Goal: Transaction & Acquisition: Purchase product/service

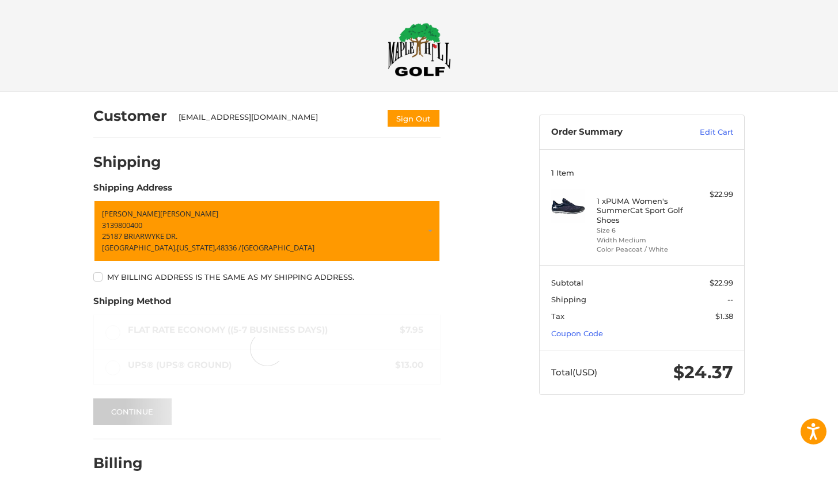
click at [145, 289] on form "[PERSON_NAME] 3139800400 25187 BRIARWYKE DR. [GEOGRAPHIC_DATA][US_STATE] / [GEO…" at bounding box center [266, 312] width 347 height 225
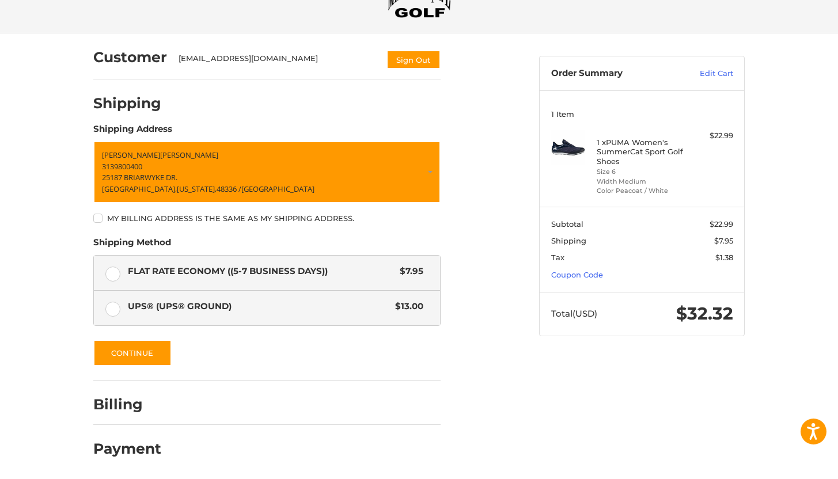
scroll to position [61, 0]
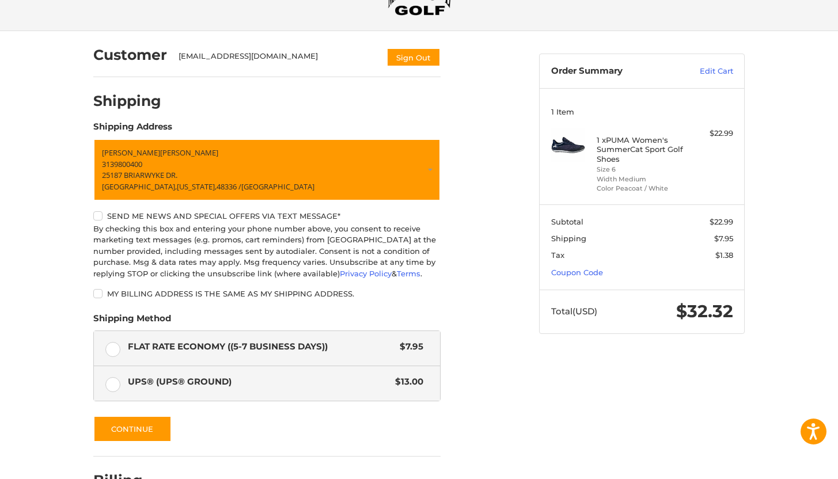
click at [112, 388] on label "UPS® (UPS® Ground) $13.00" at bounding box center [267, 383] width 346 height 35
click at [114, 349] on label "Flat Rate Economy ((5-7 Business Days)) $7.95" at bounding box center [267, 348] width 346 height 35
click at [109, 385] on label "UPS® (UPS® Ground) $13.00" at bounding box center [267, 383] width 346 height 35
click at [115, 351] on label "Flat Rate Economy ((5-7 Business Days)) $7.95" at bounding box center [267, 348] width 346 height 35
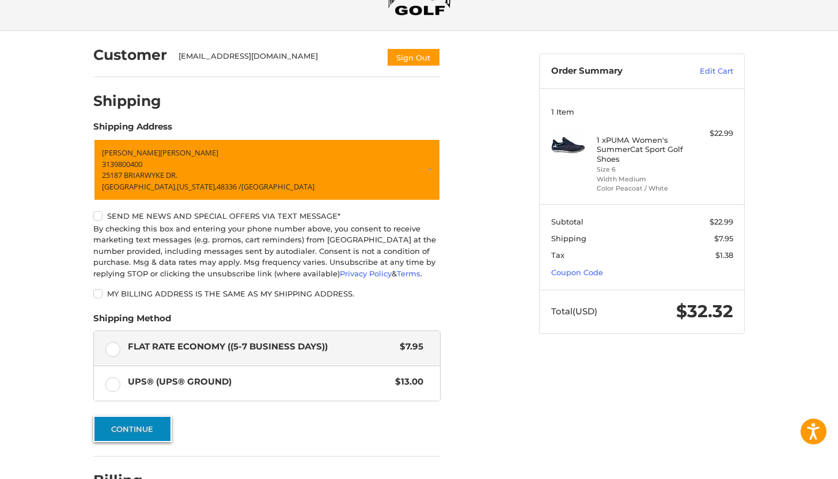
click at [154, 437] on button "Continue" at bounding box center [132, 429] width 78 height 27
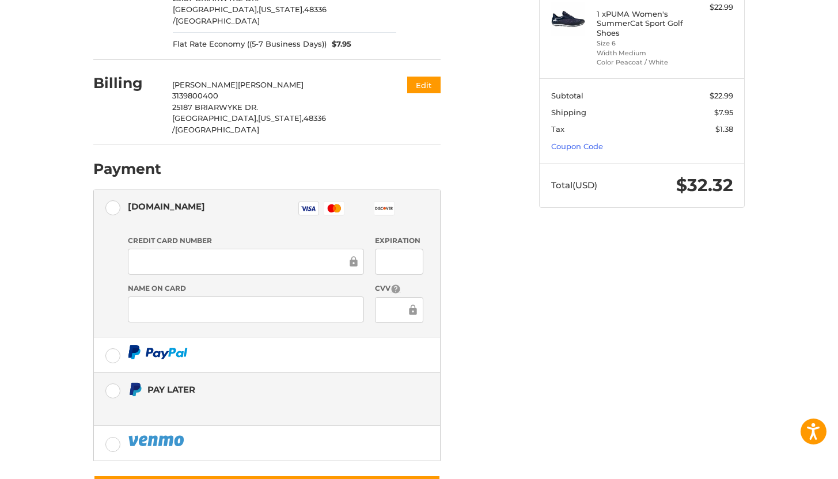
scroll to position [220, 0]
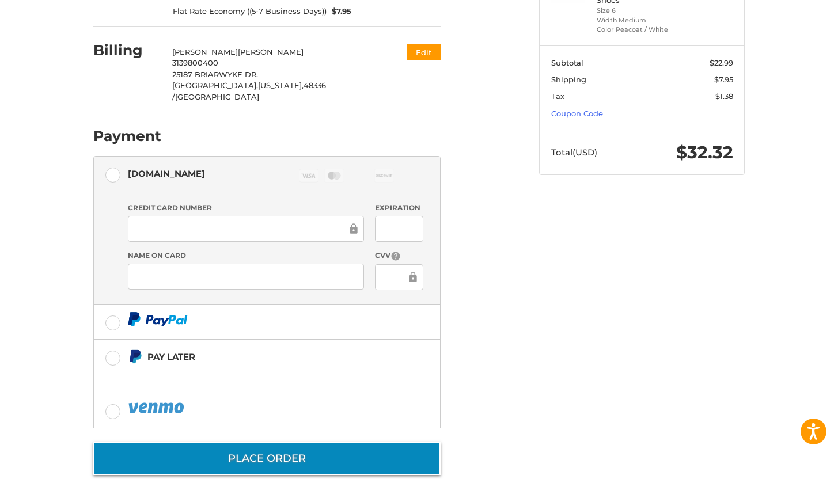
click at [313, 443] on button "Place Order" at bounding box center [266, 459] width 347 height 33
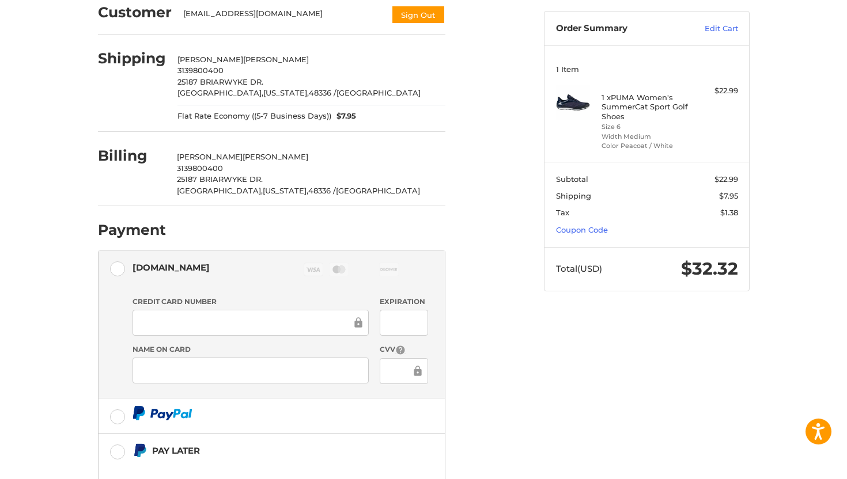
scroll to position [0, 0]
